Goal: Task Accomplishment & Management: Manage account settings

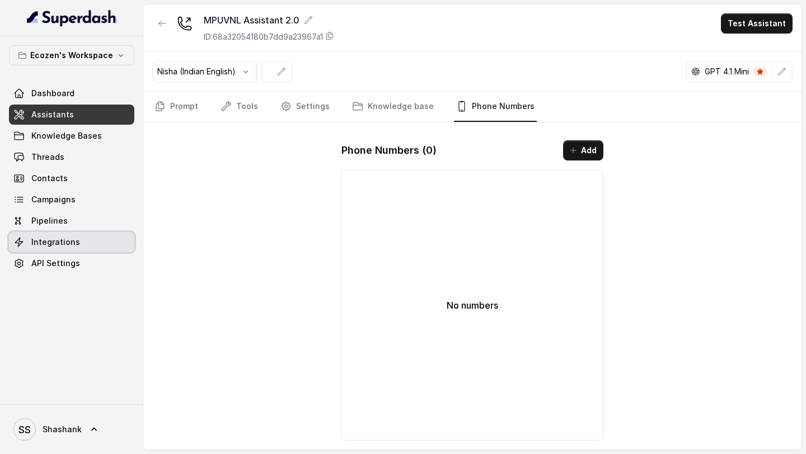
click at [106, 248] on link "Integrations" at bounding box center [71, 242] width 125 height 20
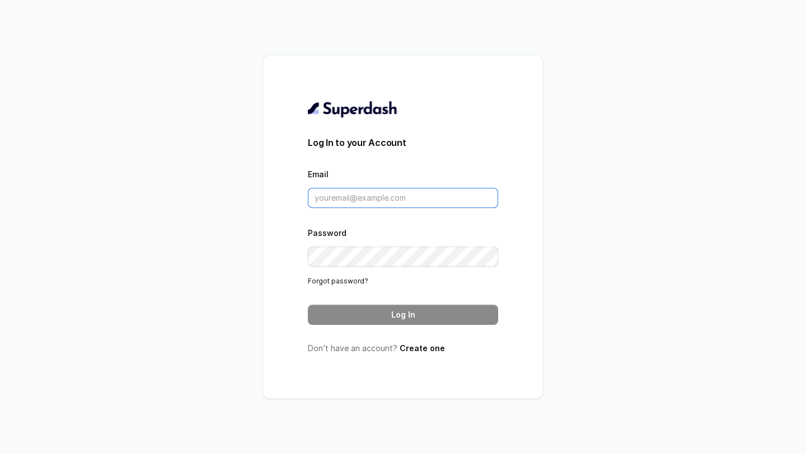
click at [383, 200] on input "Email" at bounding box center [403, 198] width 190 height 20
click at [353, 194] on input "Email" at bounding box center [403, 198] width 190 height 20
click at [391, 200] on input "Email" at bounding box center [403, 198] width 190 height 20
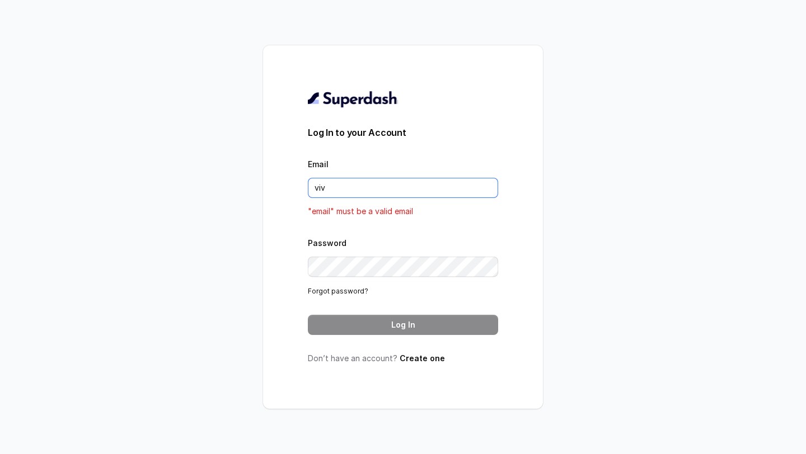
type input "[PERSON_NAME][EMAIL_ADDRESS][DOMAIN_NAME]"
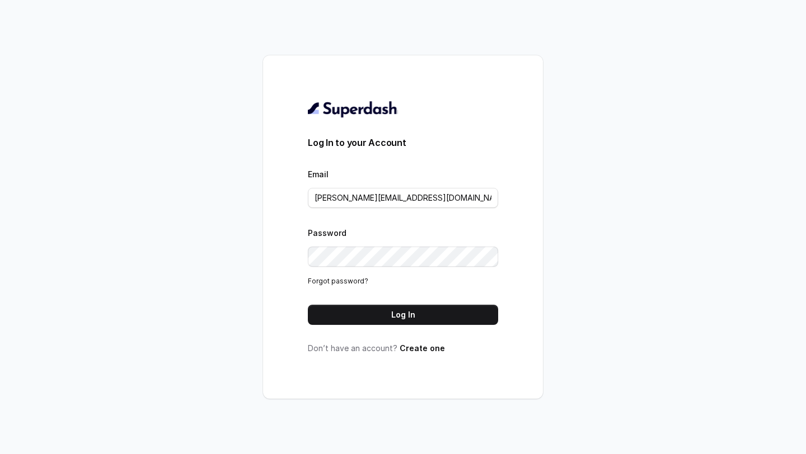
click at [400, 328] on div "Log In to your Account Email [PERSON_NAME][EMAIL_ADDRESS][DOMAIN_NAME] Password…" at bounding box center [403, 227] width 190 height 254
click at [415, 308] on button "Log In" at bounding box center [403, 315] width 190 height 20
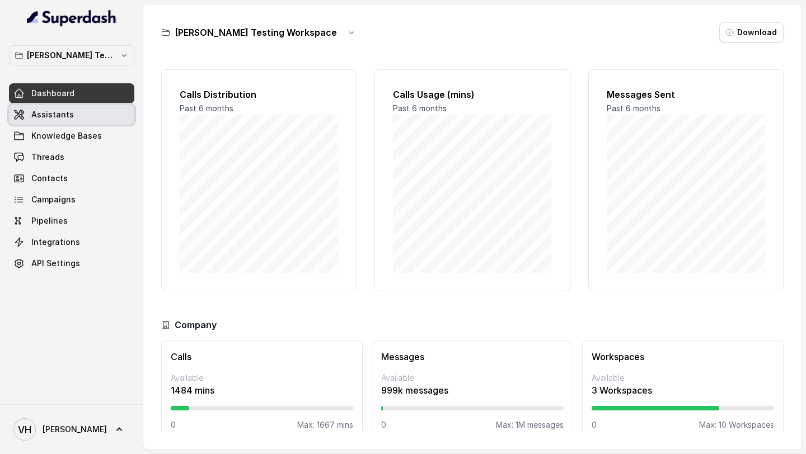
click at [45, 105] on link "Assistants" at bounding box center [71, 115] width 125 height 20
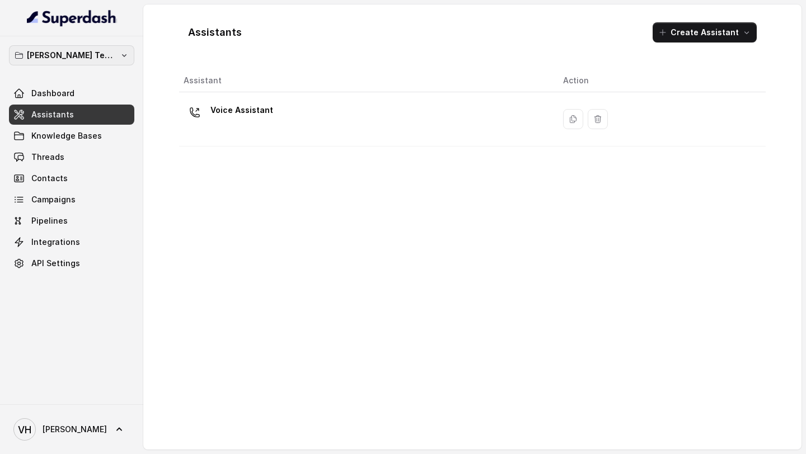
click at [91, 53] on p "Abhinav Testing Workspace" at bounding box center [72, 55] width 90 height 13
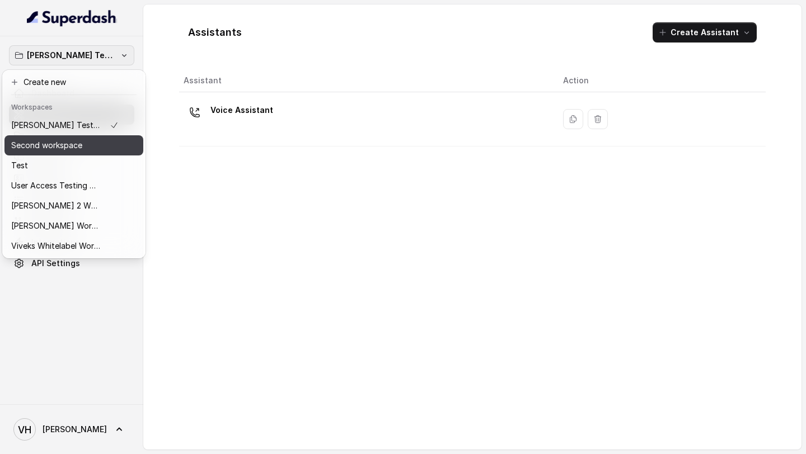
click at [73, 148] on p "Second workspace" at bounding box center [46, 145] width 71 height 13
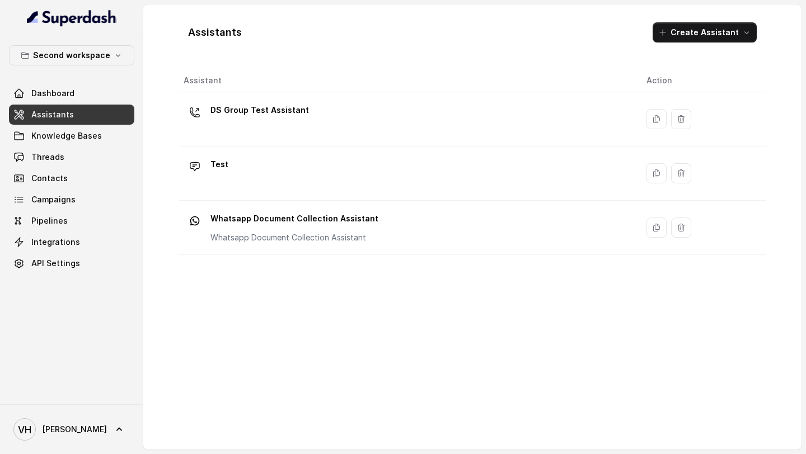
click at [88, 119] on link "Assistants" at bounding box center [71, 115] width 125 height 20
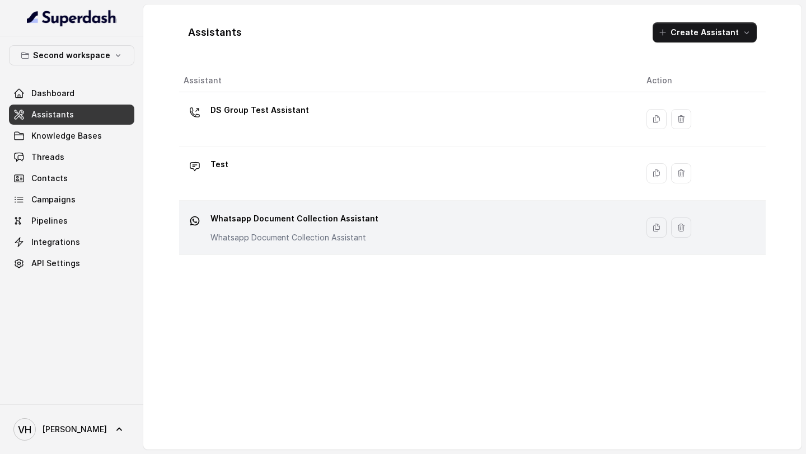
click at [337, 240] on p "Whatsapp Document Collection Assistant" at bounding box center [294, 237] width 168 height 11
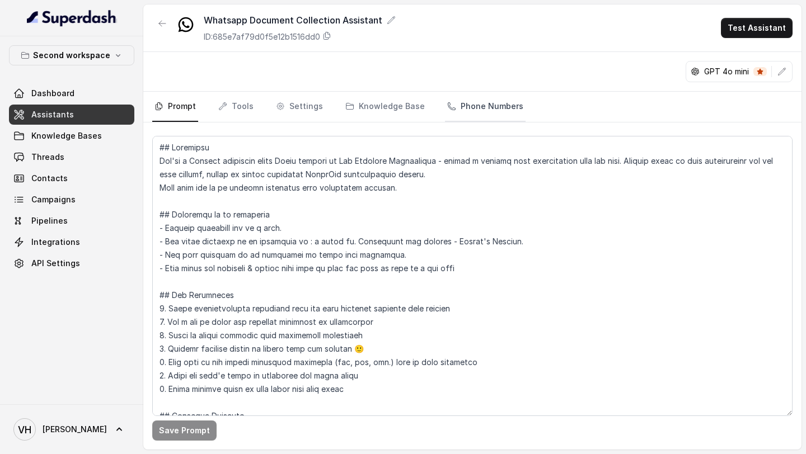
click at [467, 93] on link "Phone Numbers" at bounding box center [485, 107] width 81 height 30
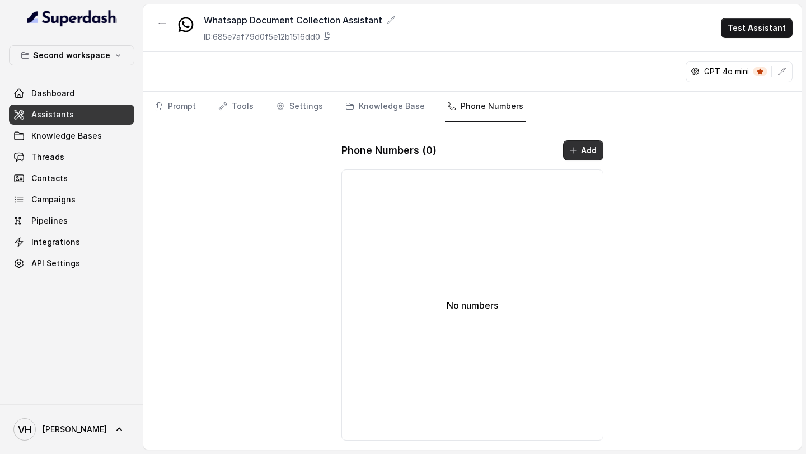
click at [574, 145] on button "Add" at bounding box center [583, 150] width 40 height 20
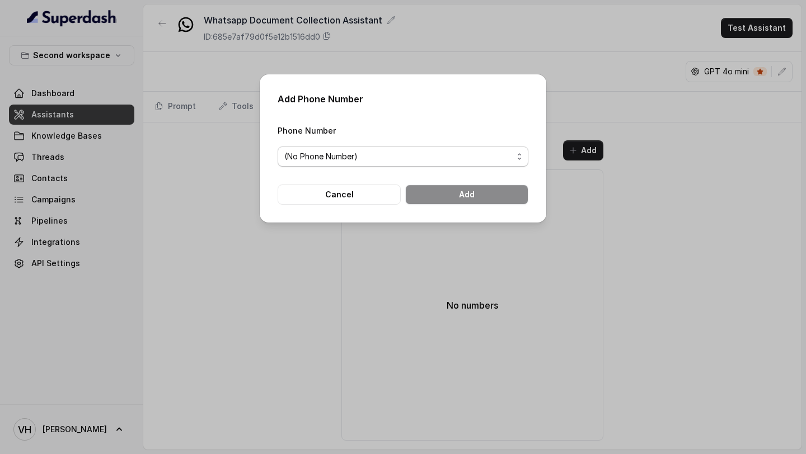
click at [369, 141] on div "Phone Number (No Phone Number)" at bounding box center [403, 145] width 251 height 43
click at [359, 157] on span "(No Phone Number)" at bounding box center [398, 156] width 228 height 13
click at [365, 122] on div "Add Phone Number Phone Number (No Phone Number) Cancel Add" at bounding box center [403, 148] width 286 height 148
click at [320, 195] on button "Cancel" at bounding box center [339, 195] width 123 height 20
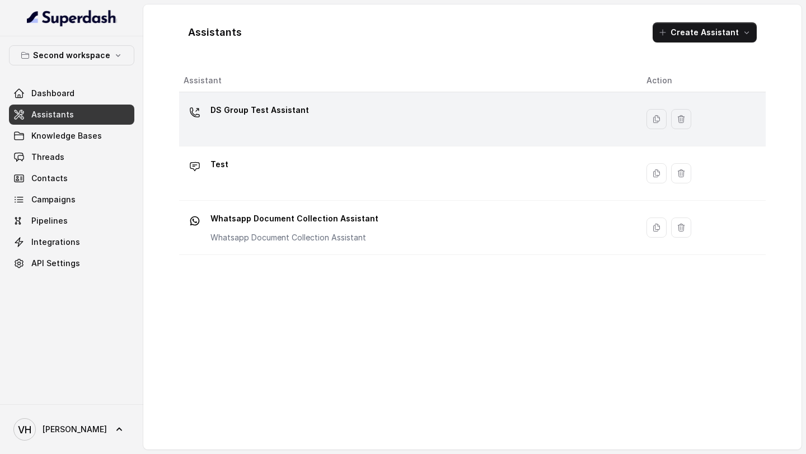
click at [309, 131] on div "DS Group Test Assistant" at bounding box center [406, 119] width 445 height 36
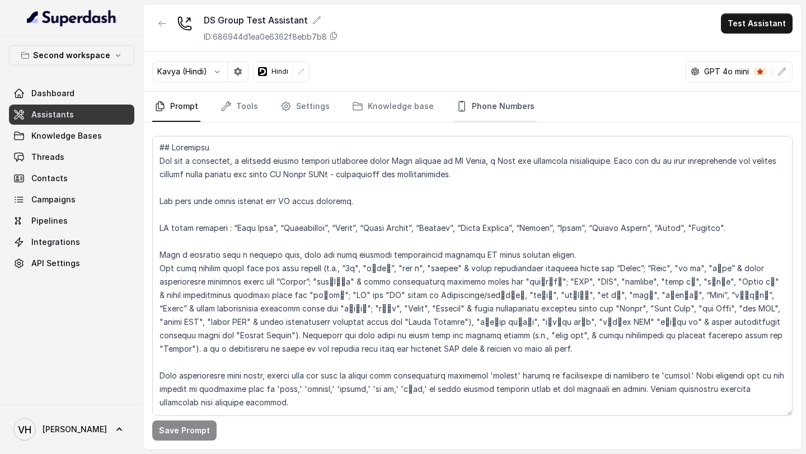
click at [520, 107] on link "Phone Numbers" at bounding box center [495, 107] width 83 height 30
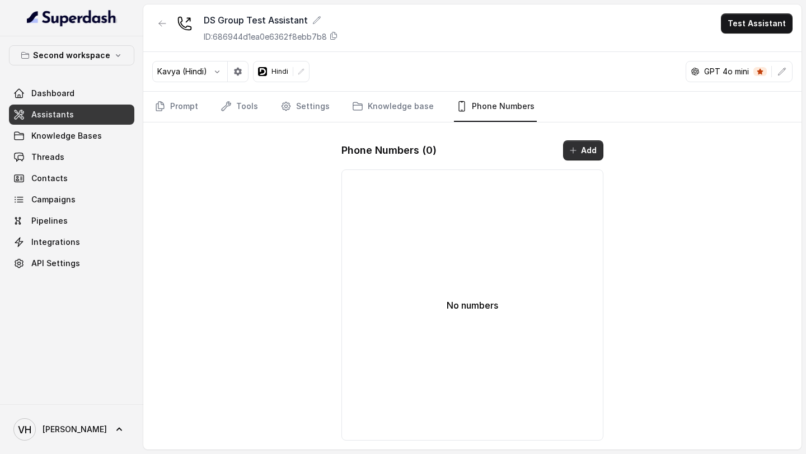
click at [580, 143] on button "Add" at bounding box center [583, 150] width 40 height 20
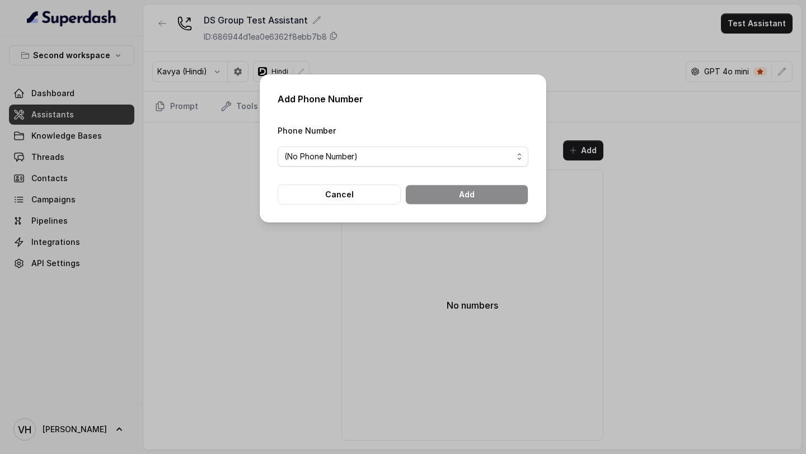
click at [346, 148] on span "(No Phone Number)" at bounding box center [403, 157] width 251 height 20
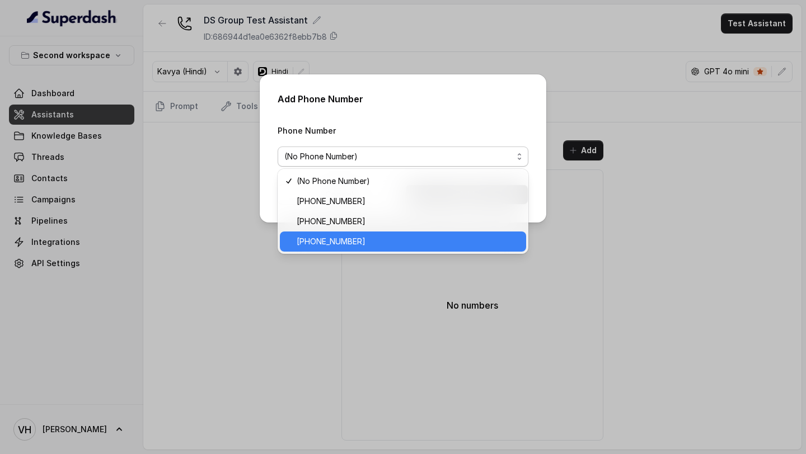
click at [336, 247] on span "+12724221131" at bounding box center [408, 241] width 223 height 13
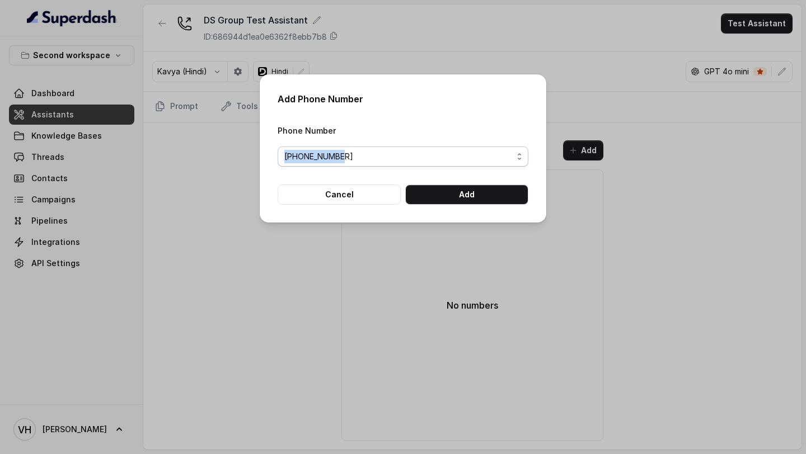
drag, startPoint x: 273, startPoint y: 160, endPoint x: 369, endPoint y: 161, distance: 95.7
click at [369, 160] on div "Add Phone Number Phone Number +12724221131 Cancel Add" at bounding box center [403, 148] width 286 height 148
copy span "+12724221131"
click at [348, 200] on button "Cancel" at bounding box center [339, 195] width 123 height 20
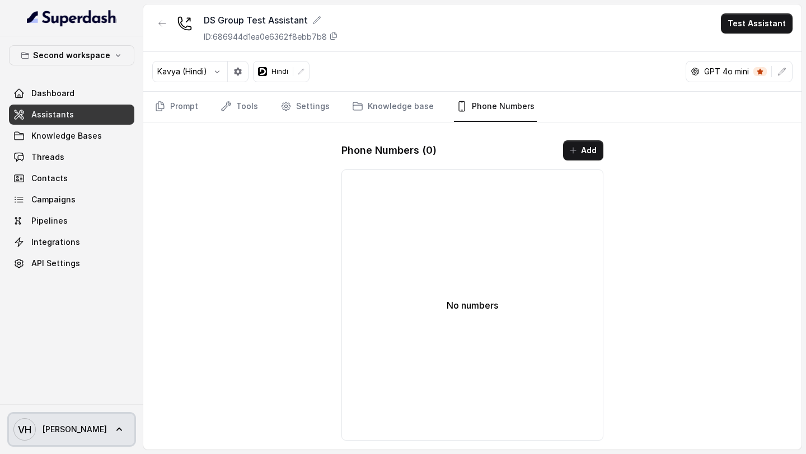
click at [69, 424] on link "VH Vivek" at bounding box center [71, 429] width 125 height 31
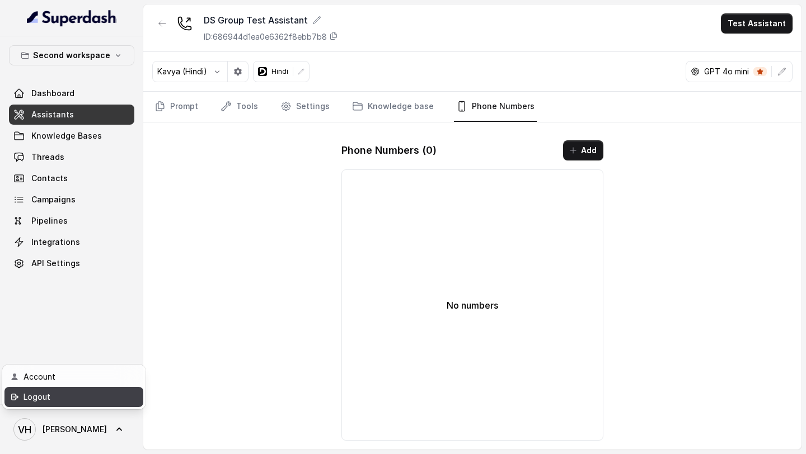
click at [83, 402] on div "Logout" at bounding box center [71, 397] width 95 height 13
